Goal: Communication & Community: Ask a question

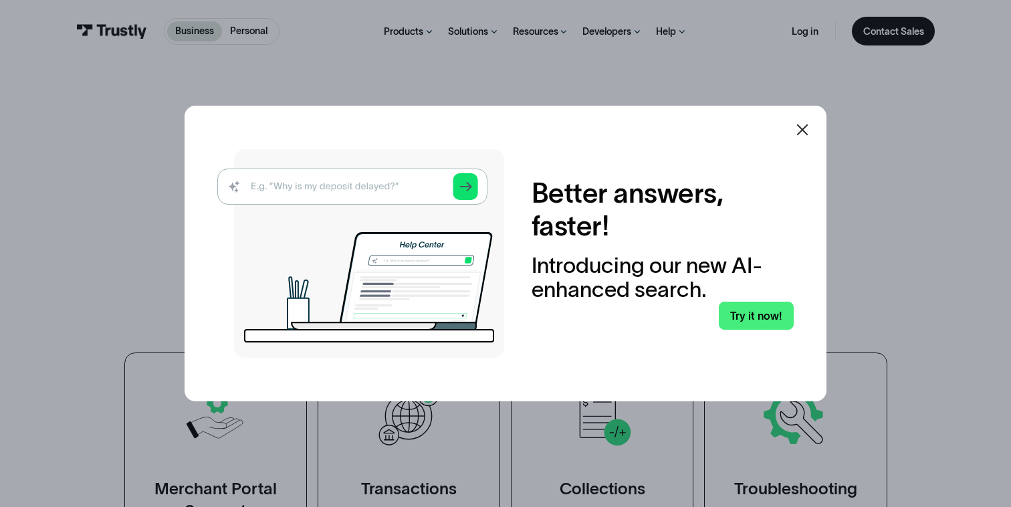
click at [804, 130] on icon at bounding box center [802, 130] width 16 height 16
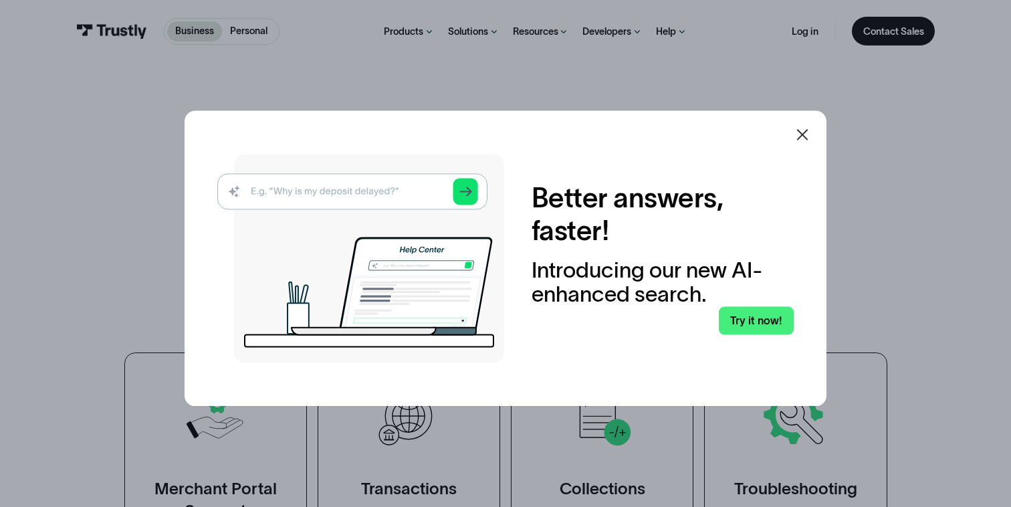
scroll to position [118, 0]
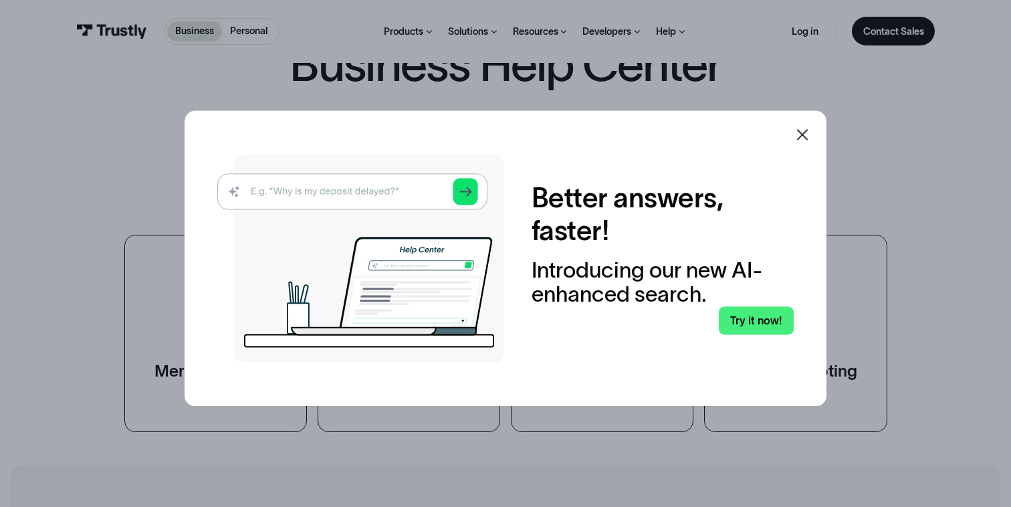
click at [803, 136] on div "Arrow Right Thank you! Your submission has been received! Oops! Something went …" at bounding box center [505, 153] width 790 height 54
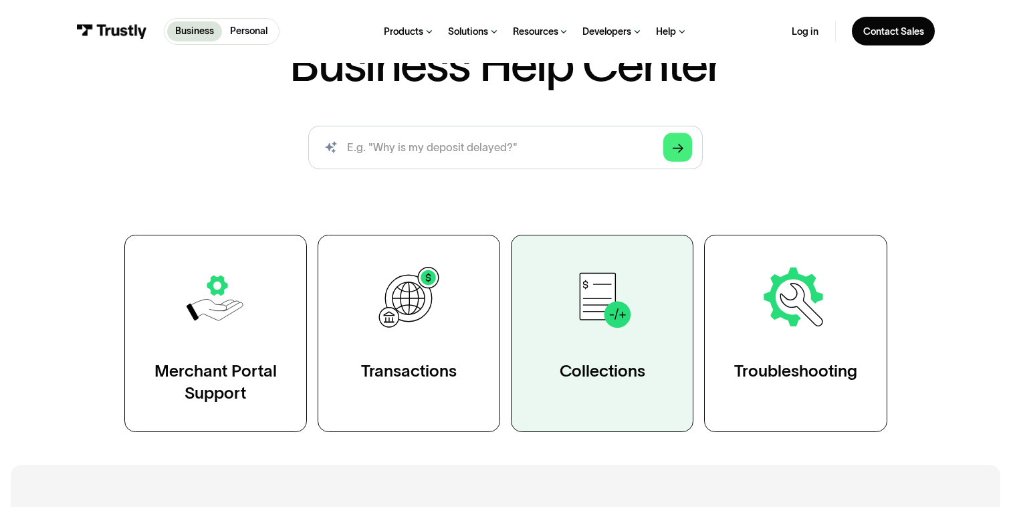
click at [602, 332] on img at bounding box center [602, 298] width 71 height 71
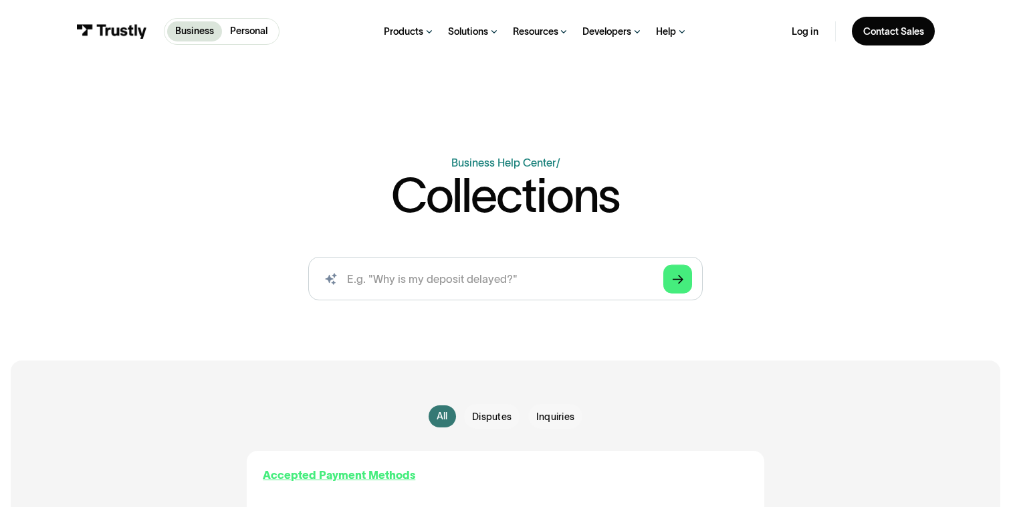
click at [334, 467] on div "Accepted Payment Methods" at bounding box center [339, 475] width 152 height 16
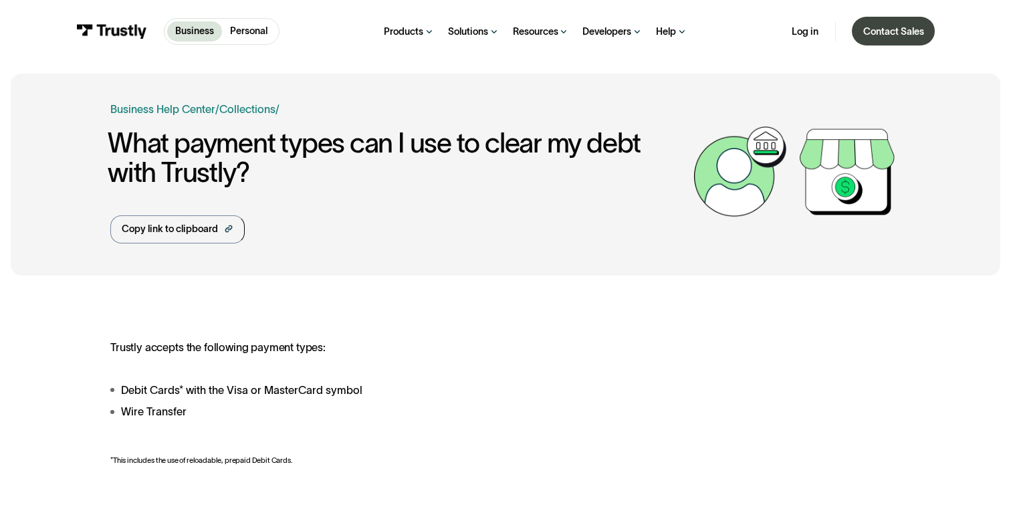
click at [894, 33] on div "Contact Sales" at bounding box center [893, 31] width 61 height 13
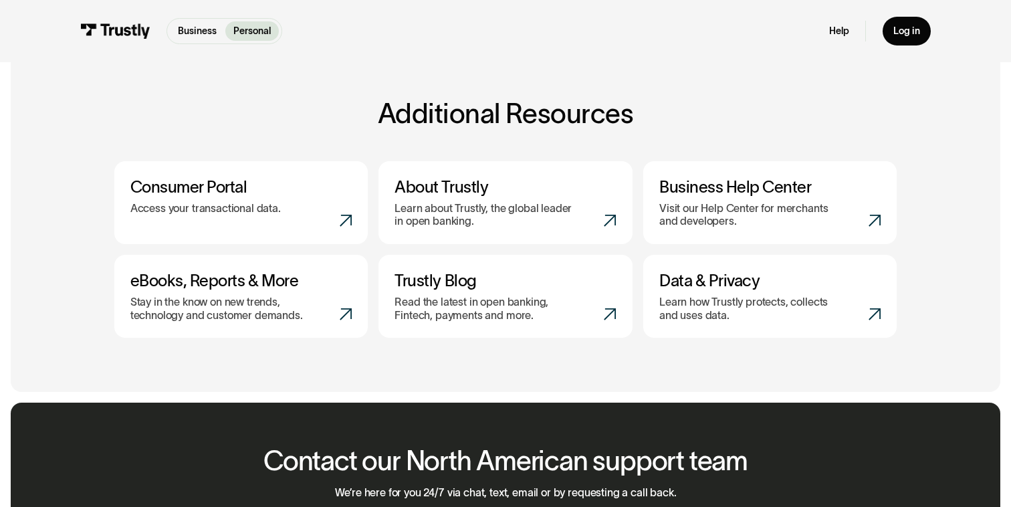
scroll to position [528, 0]
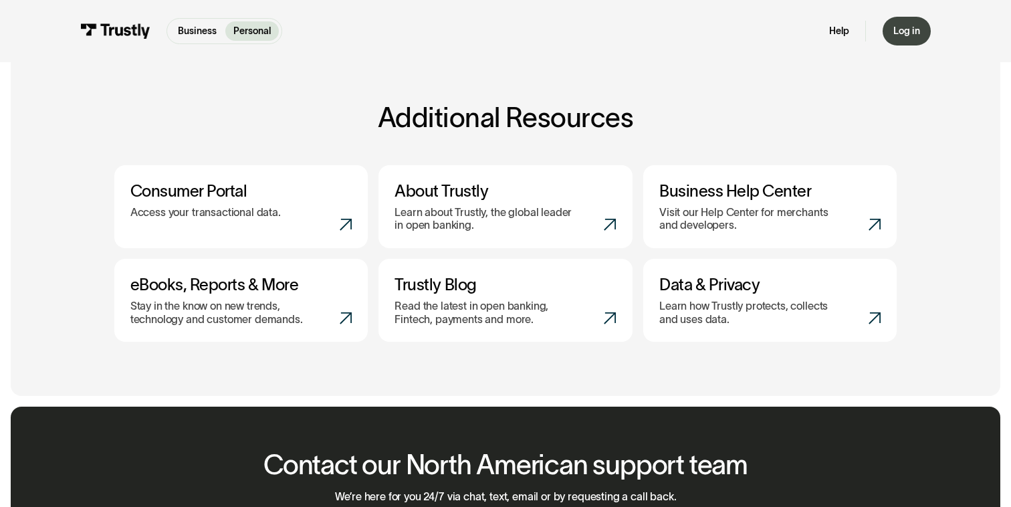
click at [908, 32] on div "Log in" at bounding box center [906, 31] width 27 height 12
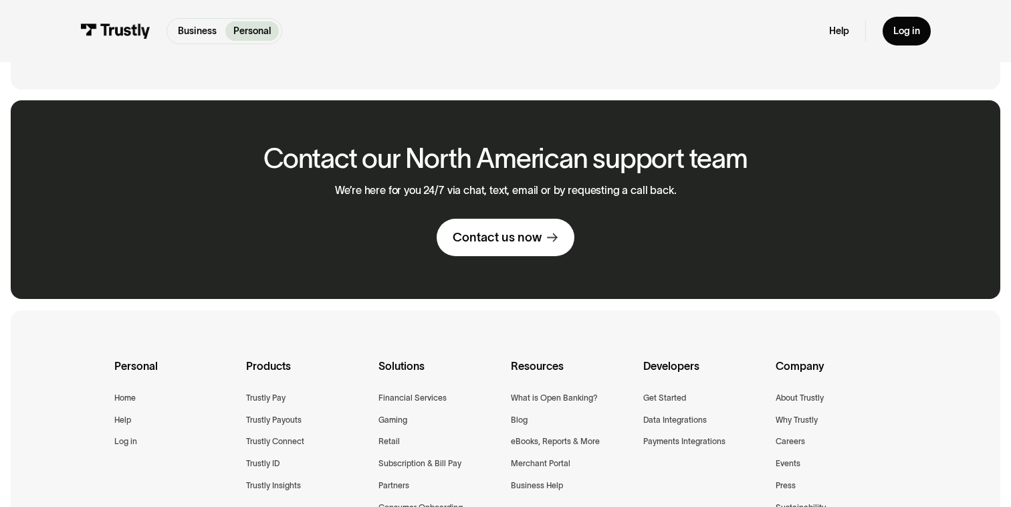
scroll to position [656, 0]
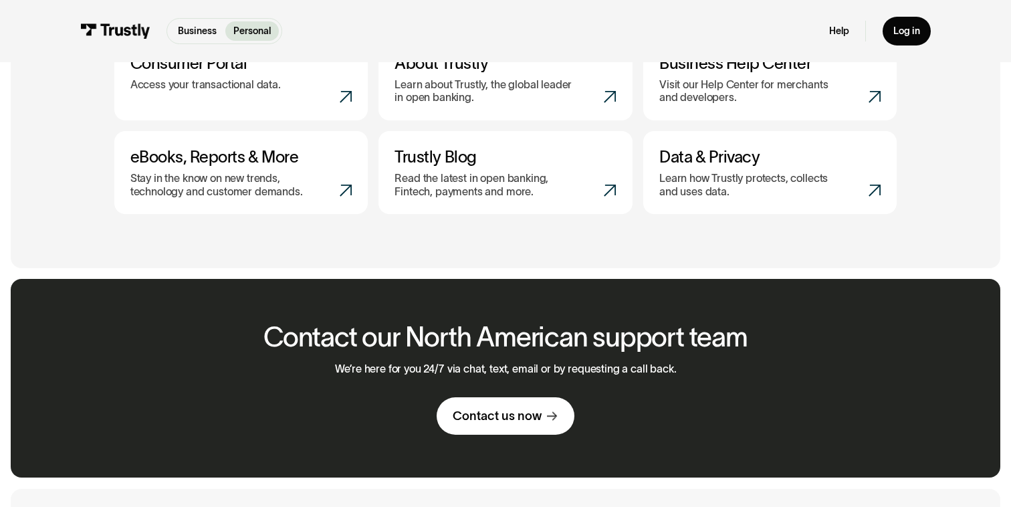
click at [543, 415] on link "Contact us now" at bounding box center [505, 415] width 138 height 37
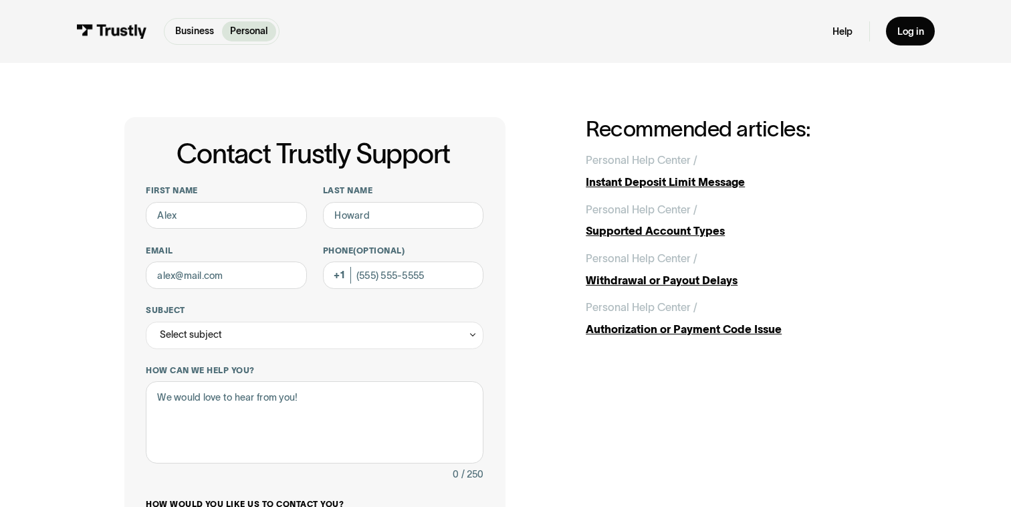
scroll to position [166, 0]
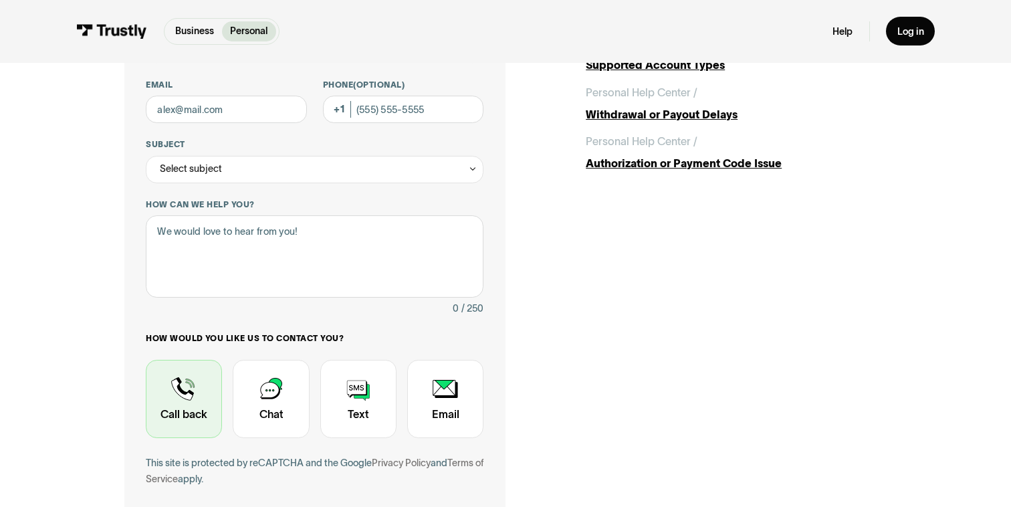
click at [197, 404] on div "Contact Trustly Support" at bounding box center [184, 399] width 76 height 78
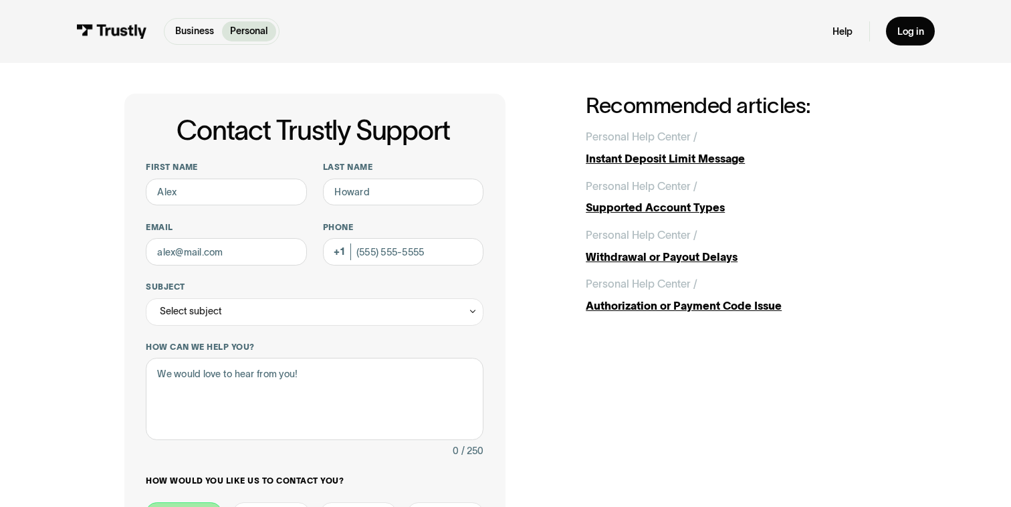
scroll to position [5, 0]
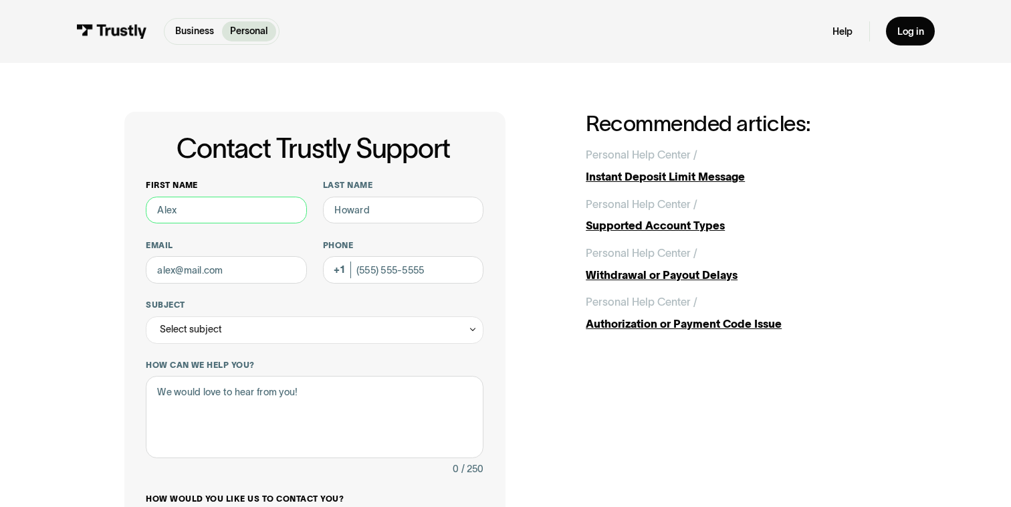
click at [197, 206] on input "First name" at bounding box center [226, 210] width 160 height 27
type input "Gagan"
type input "Pannu"
type input "g"
type input "pannu_gagan@hotmail.com"
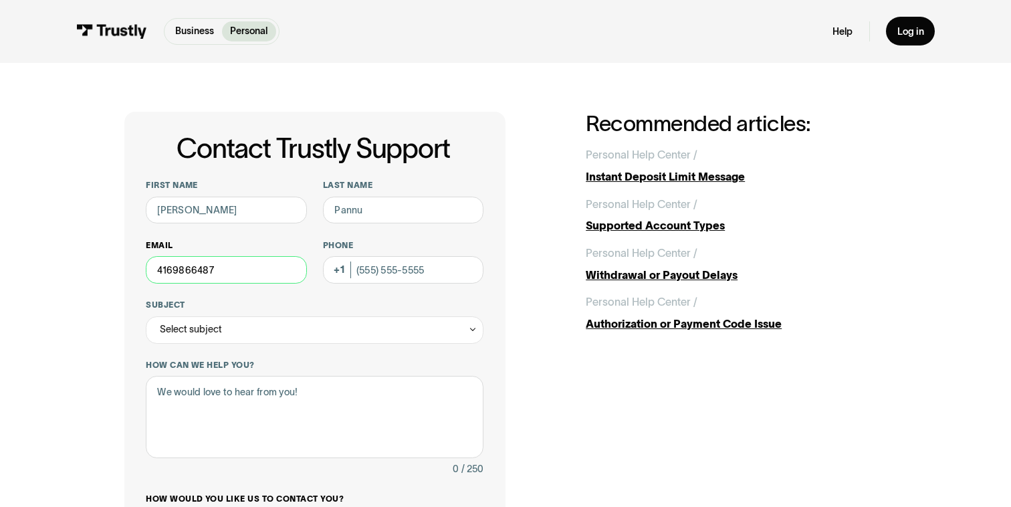
click at [215, 275] on input "4169866487" at bounding box center [226, 269] width 160 height 27
type input "pannu_gagan@hotmail.com"
click at [367, 272] on input "Phone (Optional)" at bounding box center [403, 269] width 160 height 27
paste input "(416) 986-6487"
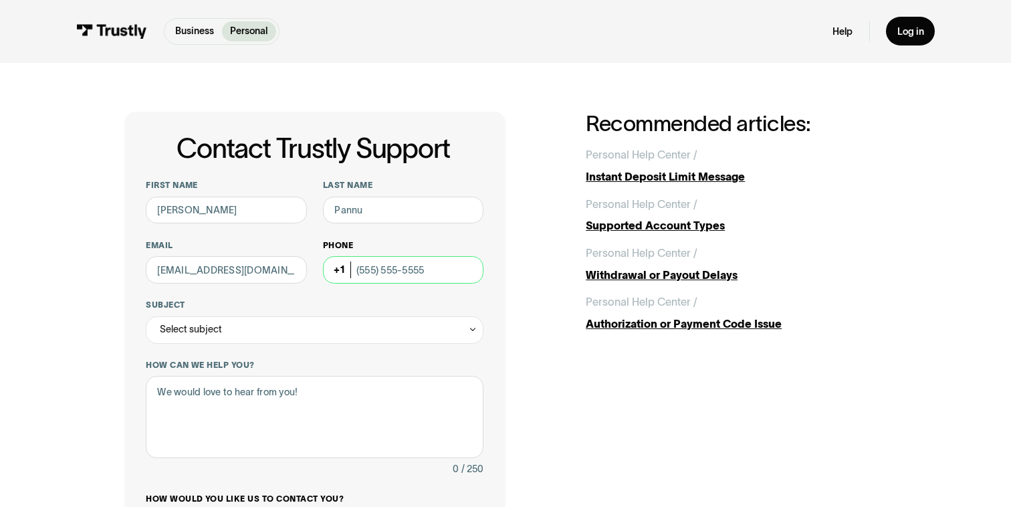
type input "(416) 986-6487"
click at [294, 330] on div "Select subject" at bounding box center [315, 329] width 338 height 27
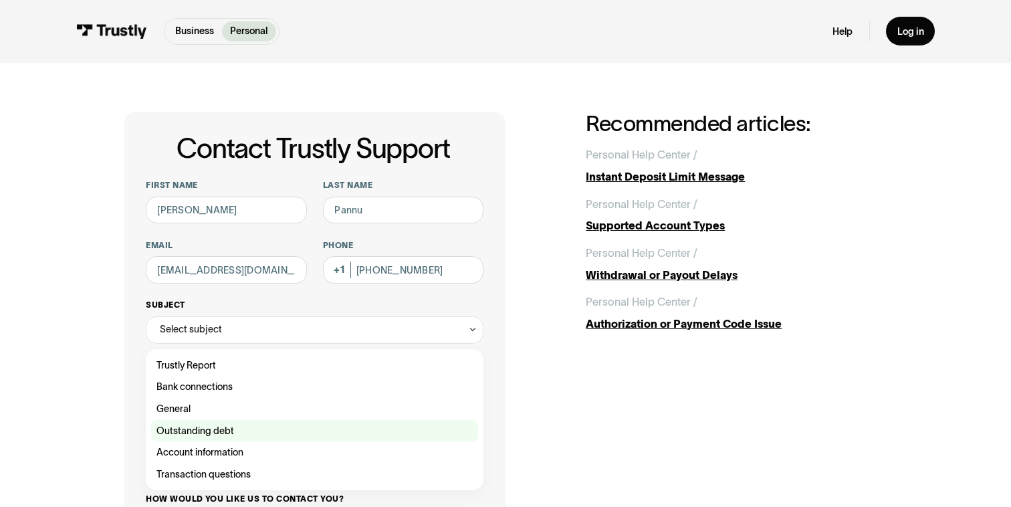
click at [237, 425] on div "Contact Trustly Support" at bounding box center [314, 431] width 327 height 22
type input "**********"
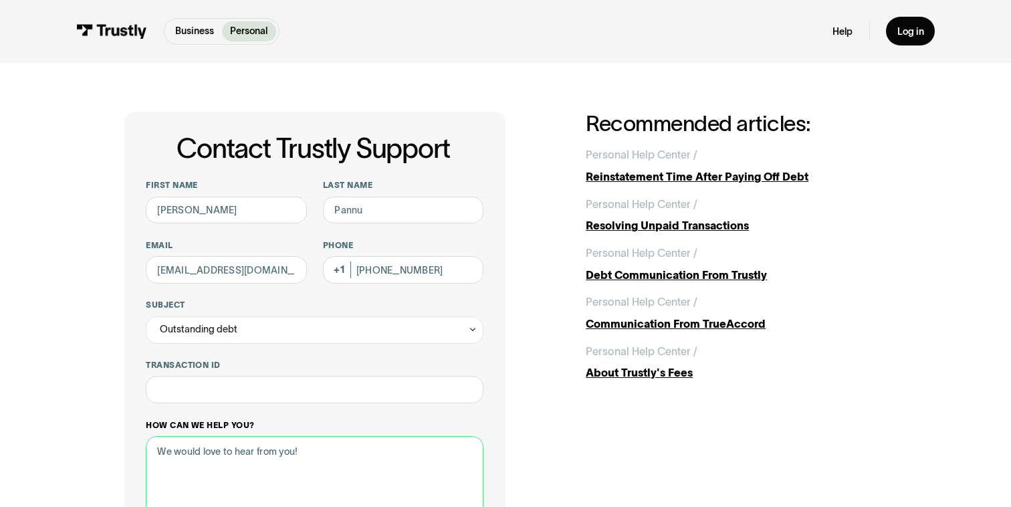
click at [247, 421] on div "How can we help you? 0 / 250" at bounding box center [315, 478] width 338 height 117
click at [258, 395] on input "Transaction ID" at bounding box center [315, 389] width 338 height 27
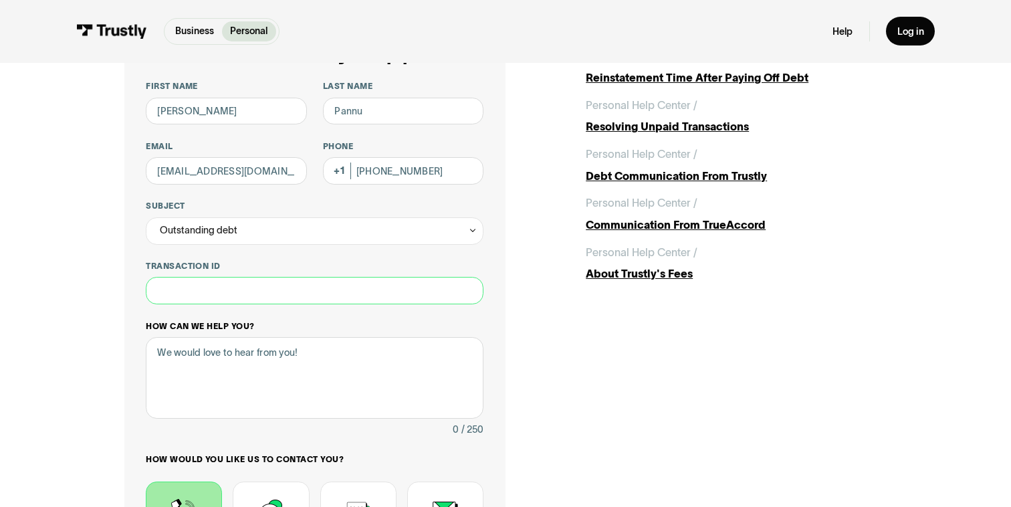
scroll to position [115, 0]
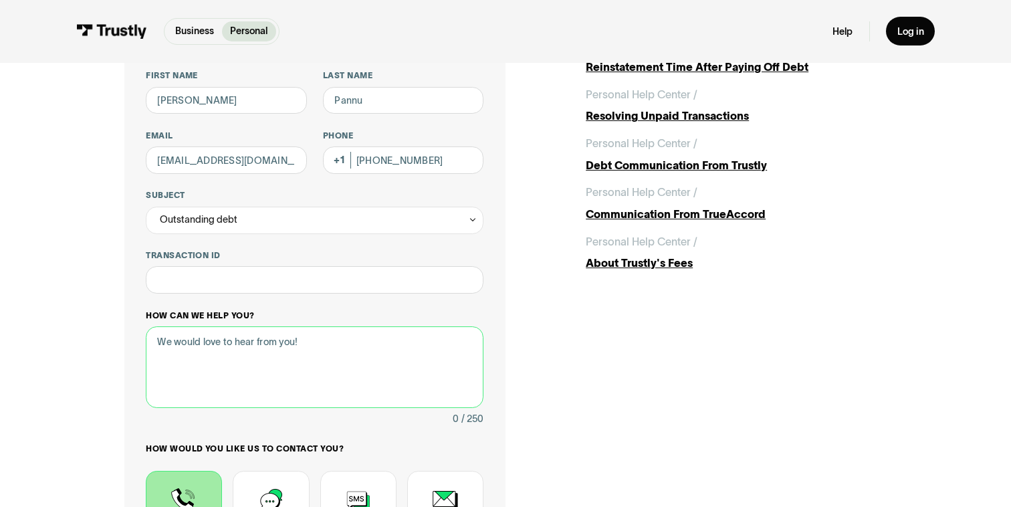
click at [295, 357] on textarea "How can we help you?" at bounding box center [315, 367] width 338 height 82
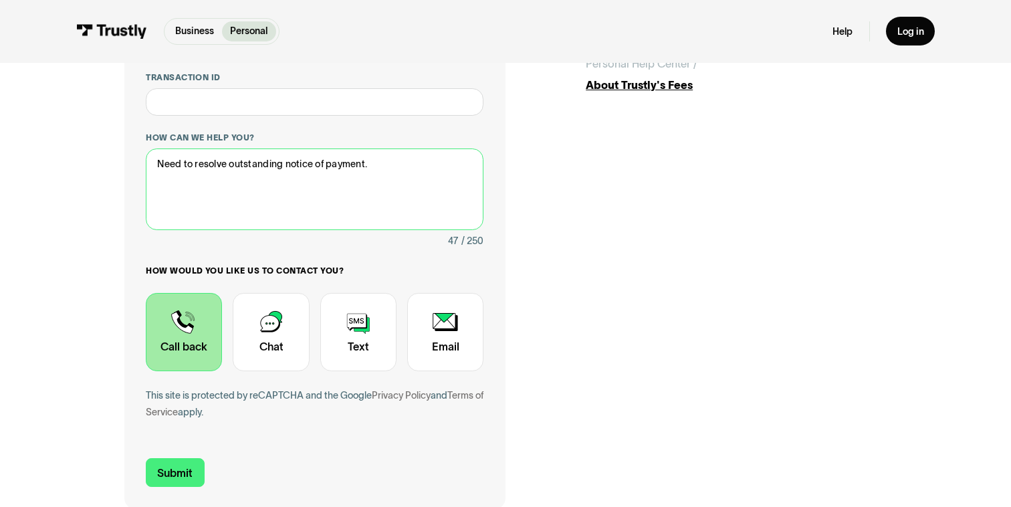
scroll to position [301, 0]
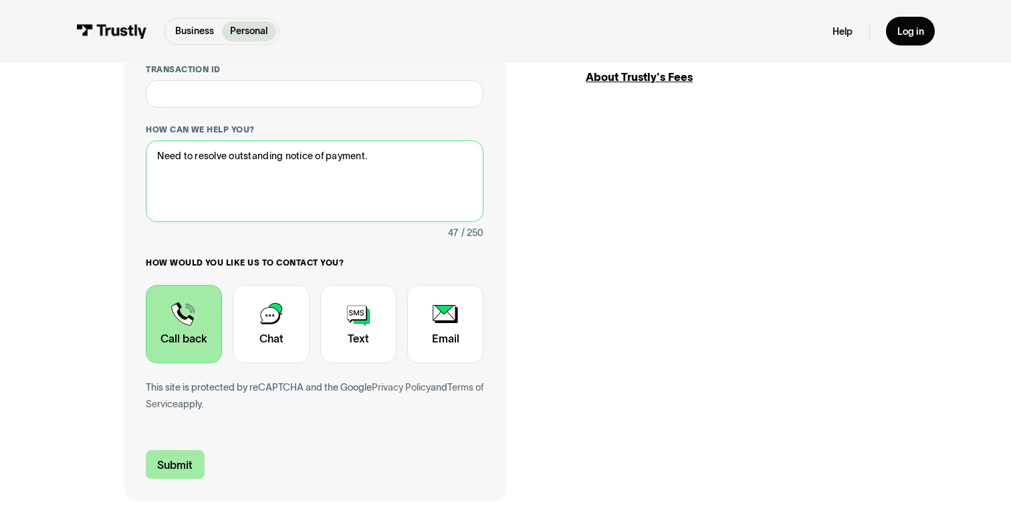
type textarea "Need to resolve outstanding notice of payment."
click at [173, 465] on input "Submit" at bounding box center [175, 464] width 59 height 29
type input "+14169866487"
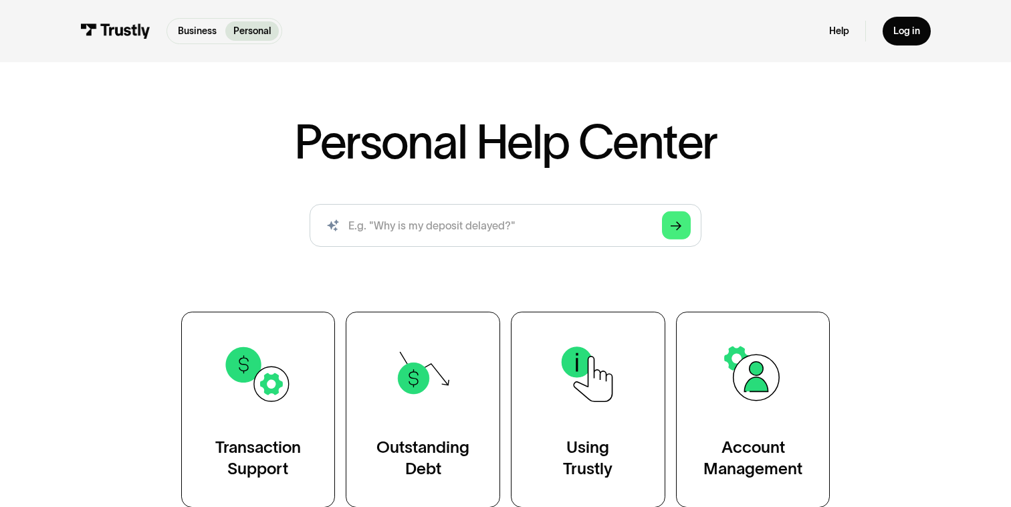
scroll to position [45, 0]
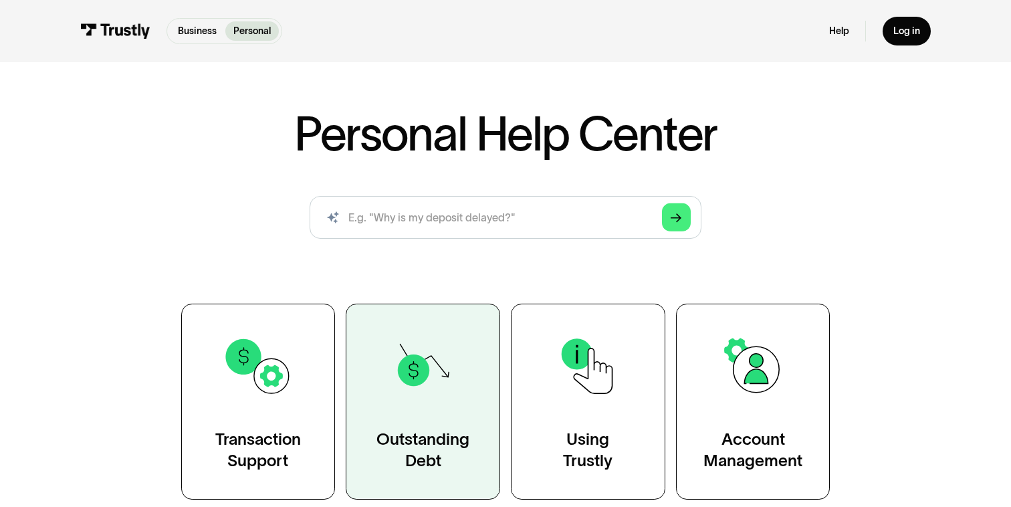
click at [434, 390] on img at bounding box center [423, 366] width 70 height 70
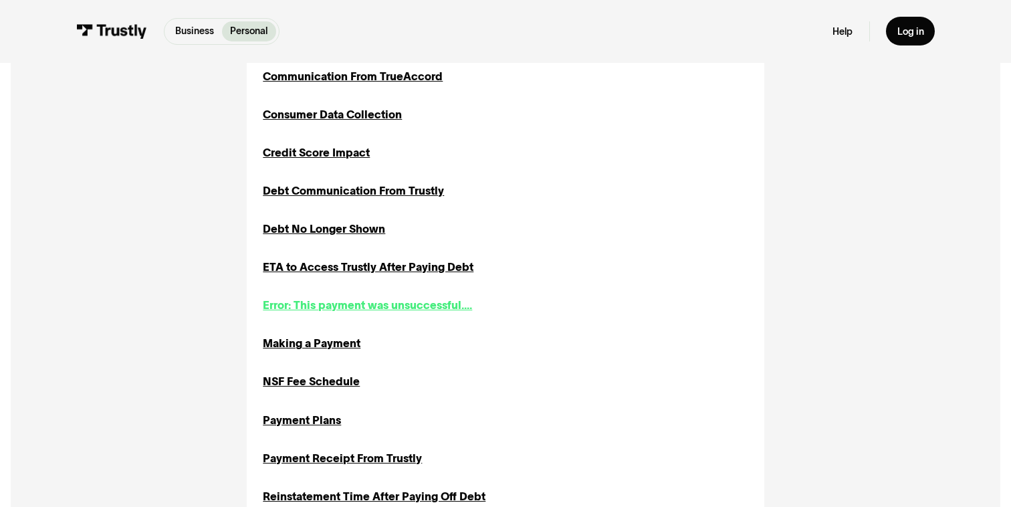
scroll to position [474, 0]
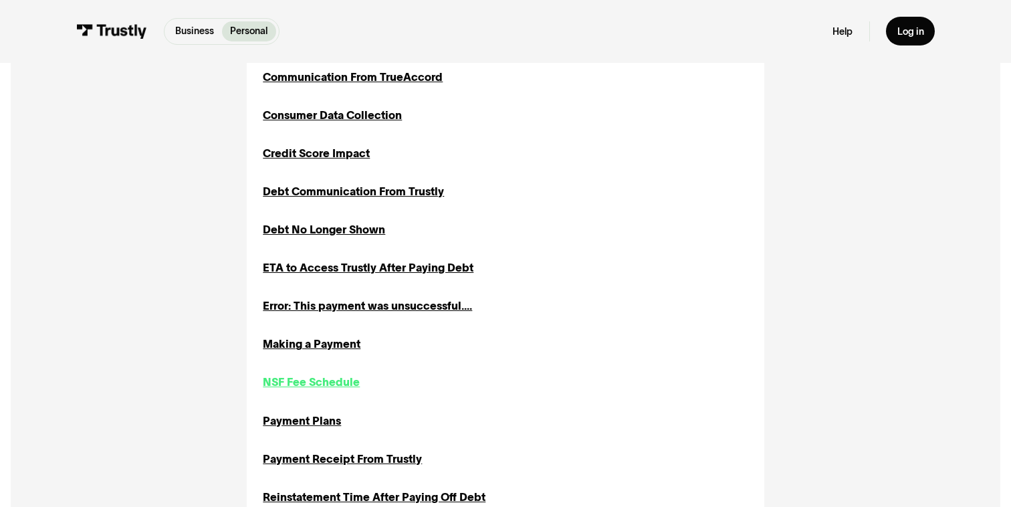
click at [322, 380] on div "NSF Fee Schedule" at bounding box center [311, 382] width 97 height 16
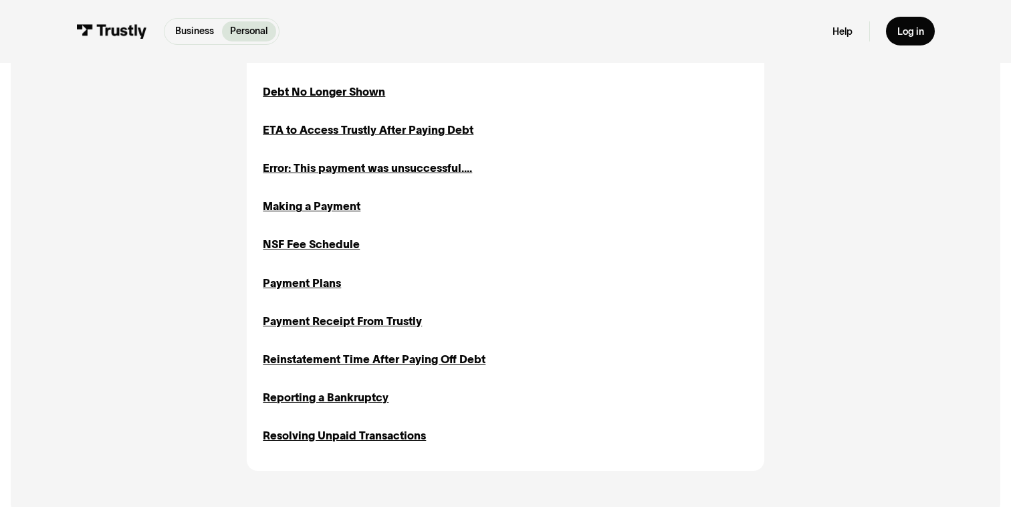
scroll to position [622, 0]
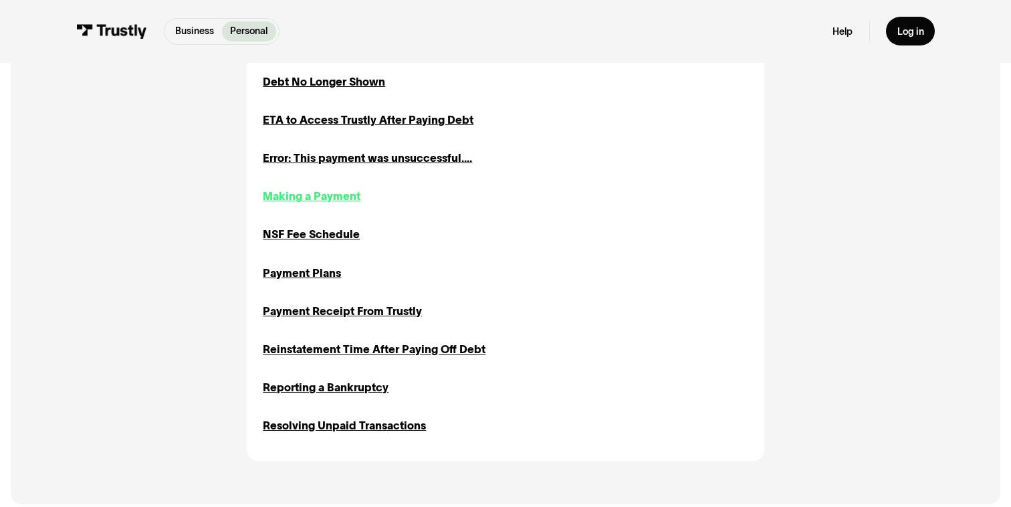
click at [299, 193] on div "Making a Payment" at bounding box center [312, 196] width 98 height 16
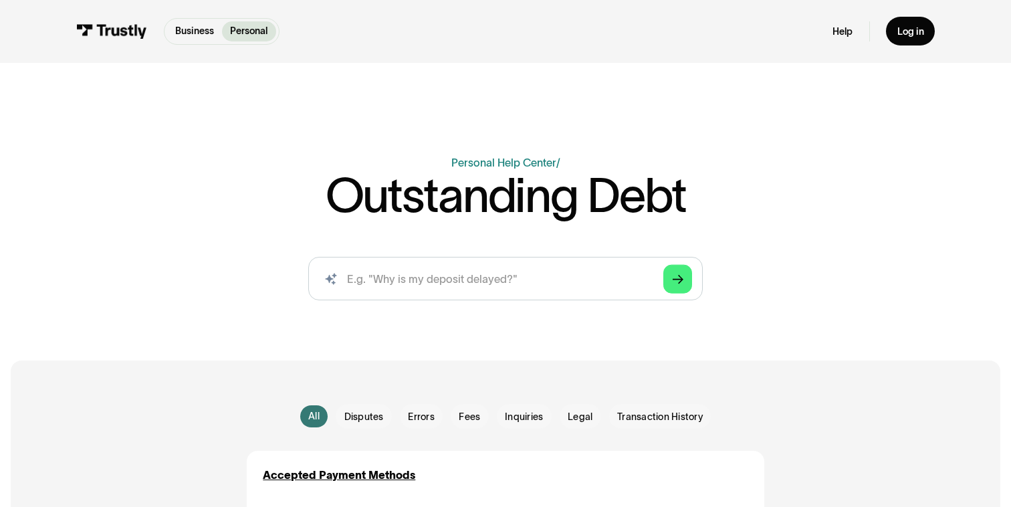
scroll to position [0, 0]
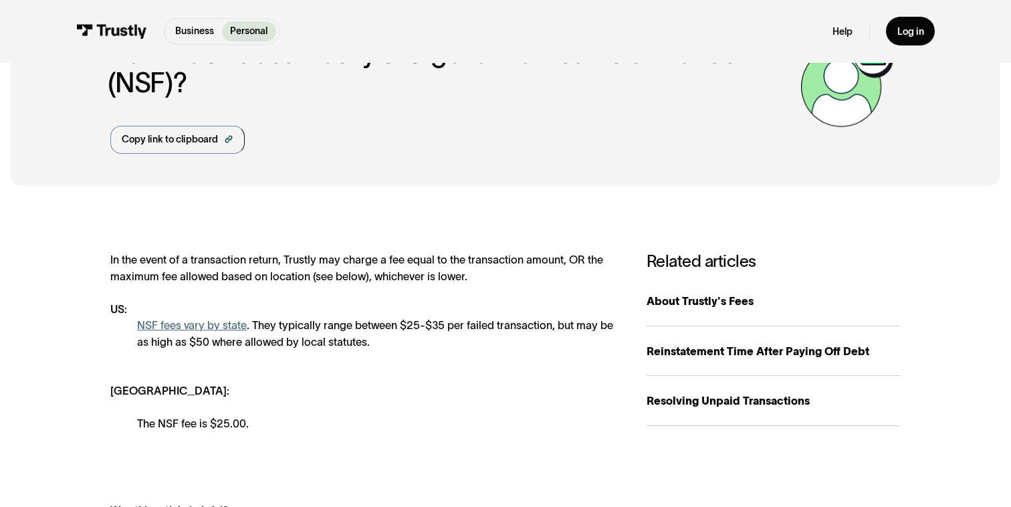
scroll to position [92, 0]
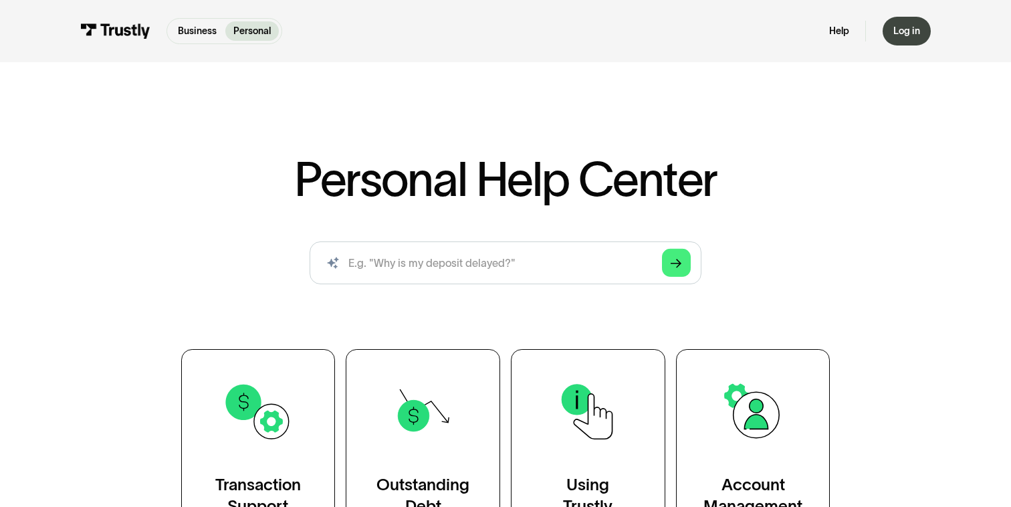
click at [908, 40] on link "Log in" at bounding box center [906, 31] width 48 height 29
